Goal: Find contact information: Find contact information

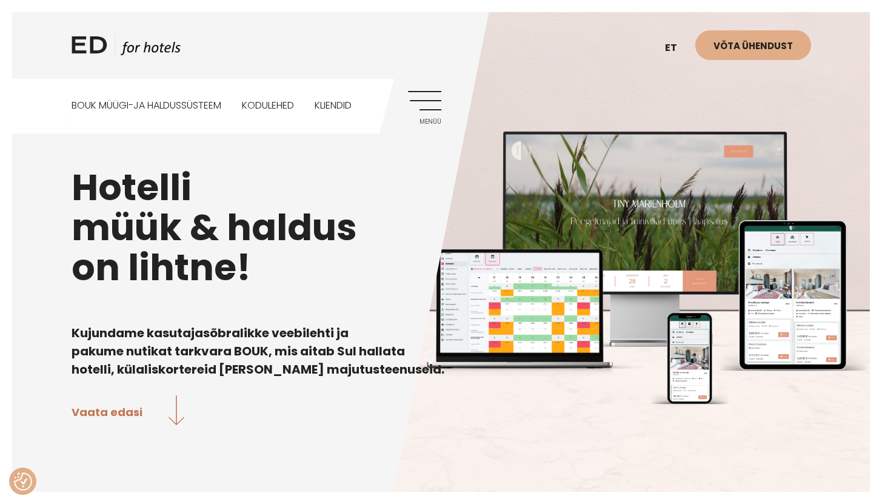
click at [442, 102] on div "ED HOTELS et EN Võta ühendust BOUK MÜÜGI-JA HALDUSSÜSTEEM Kodulehed Kliendid Me…" at bounding box center [441, 66] width 764 height 133
click at [428, 103] on link "Menüü" at bounding box center [424, 107] width 33 height 33
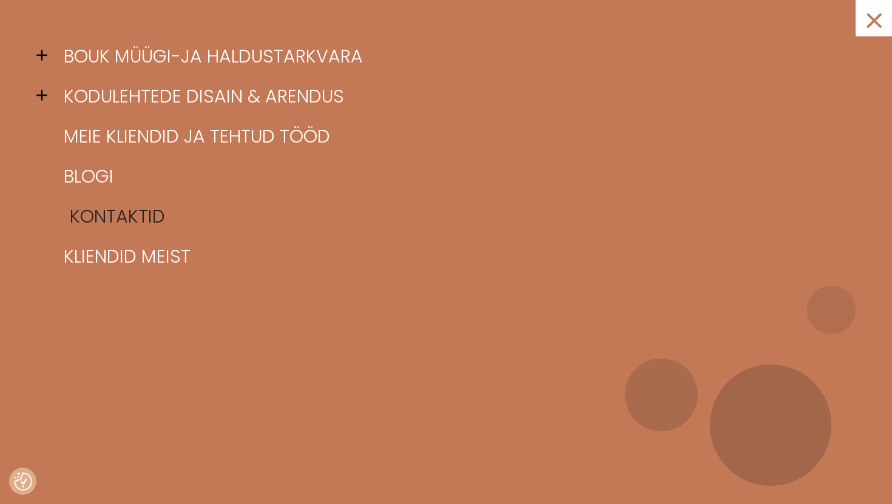
click at [125, 211] on link "Kontaktid" at bounding box center [461, 217] width 801 height 40
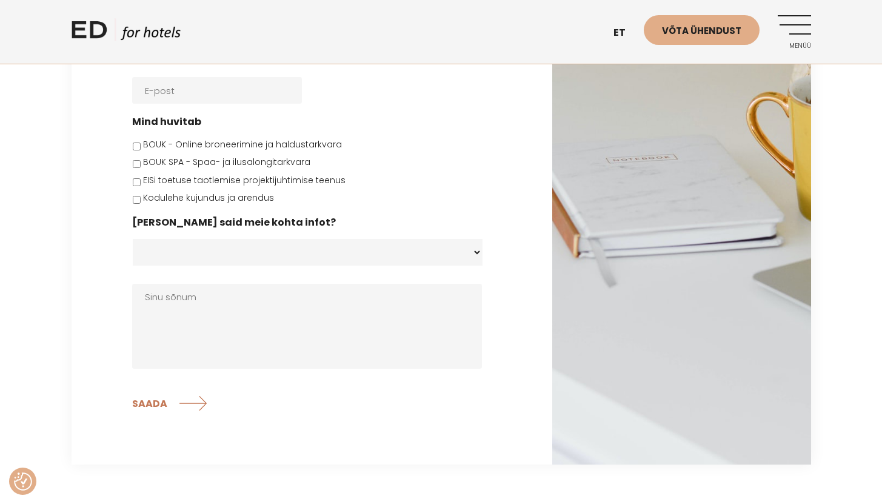
scroll to position [2469, 0]
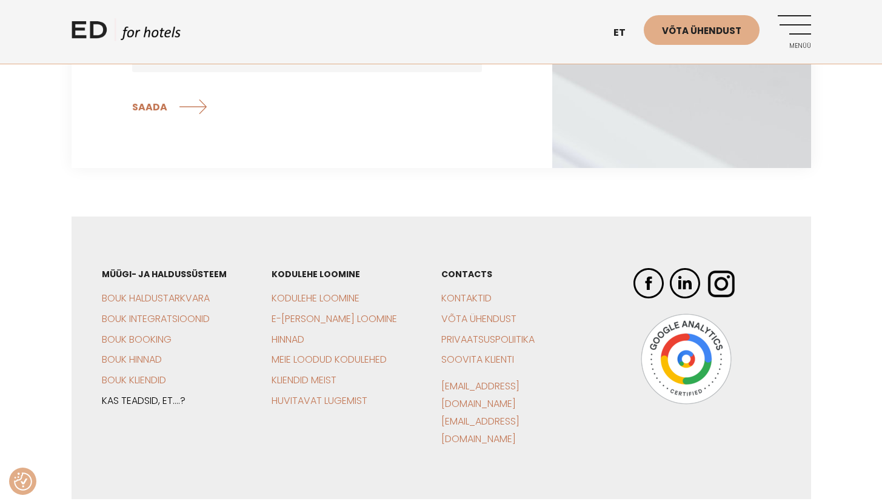
click at [168, 394] on link "Kas teadsid, et….?" at bounding box center [144, 401] width 84 height 14
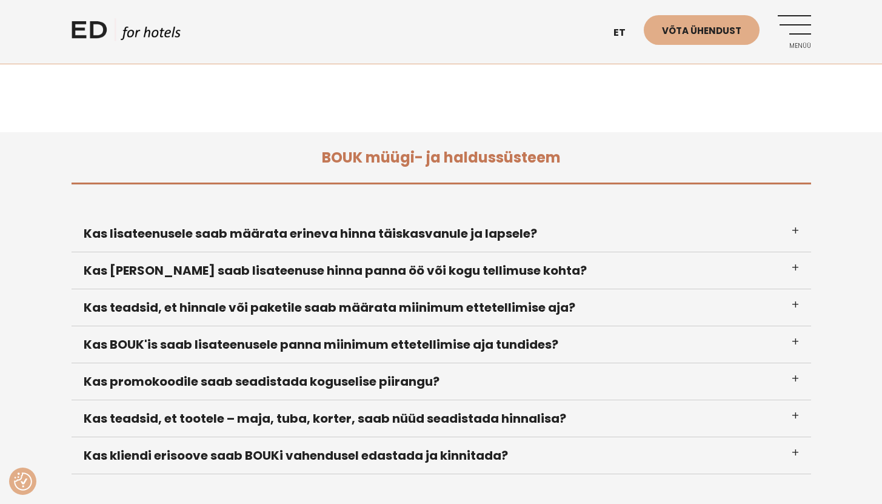
scroll to position [534, 0]
